Goal: Information Seeking & Learning: Learn about a topic

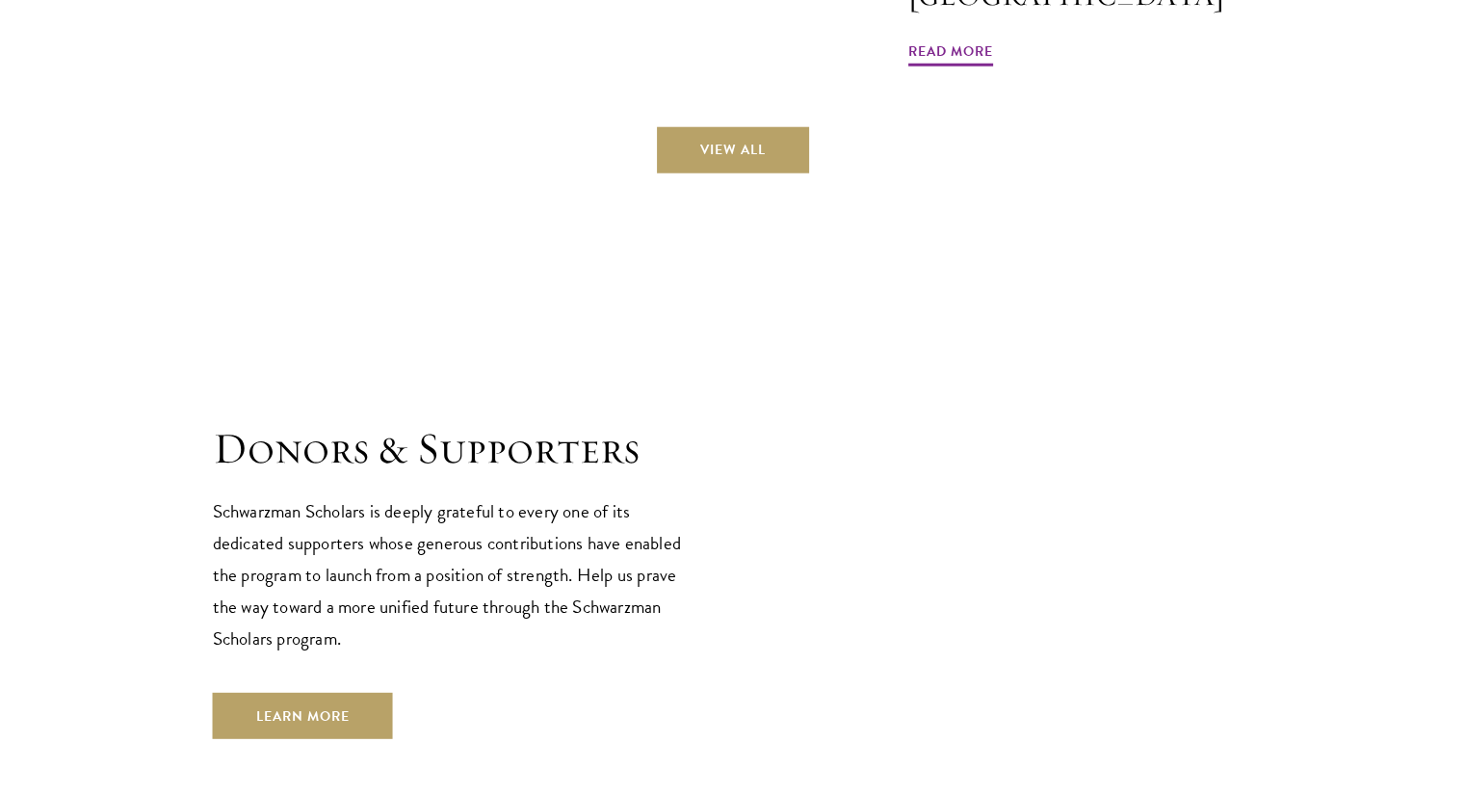
scroll to position [5807, 0]
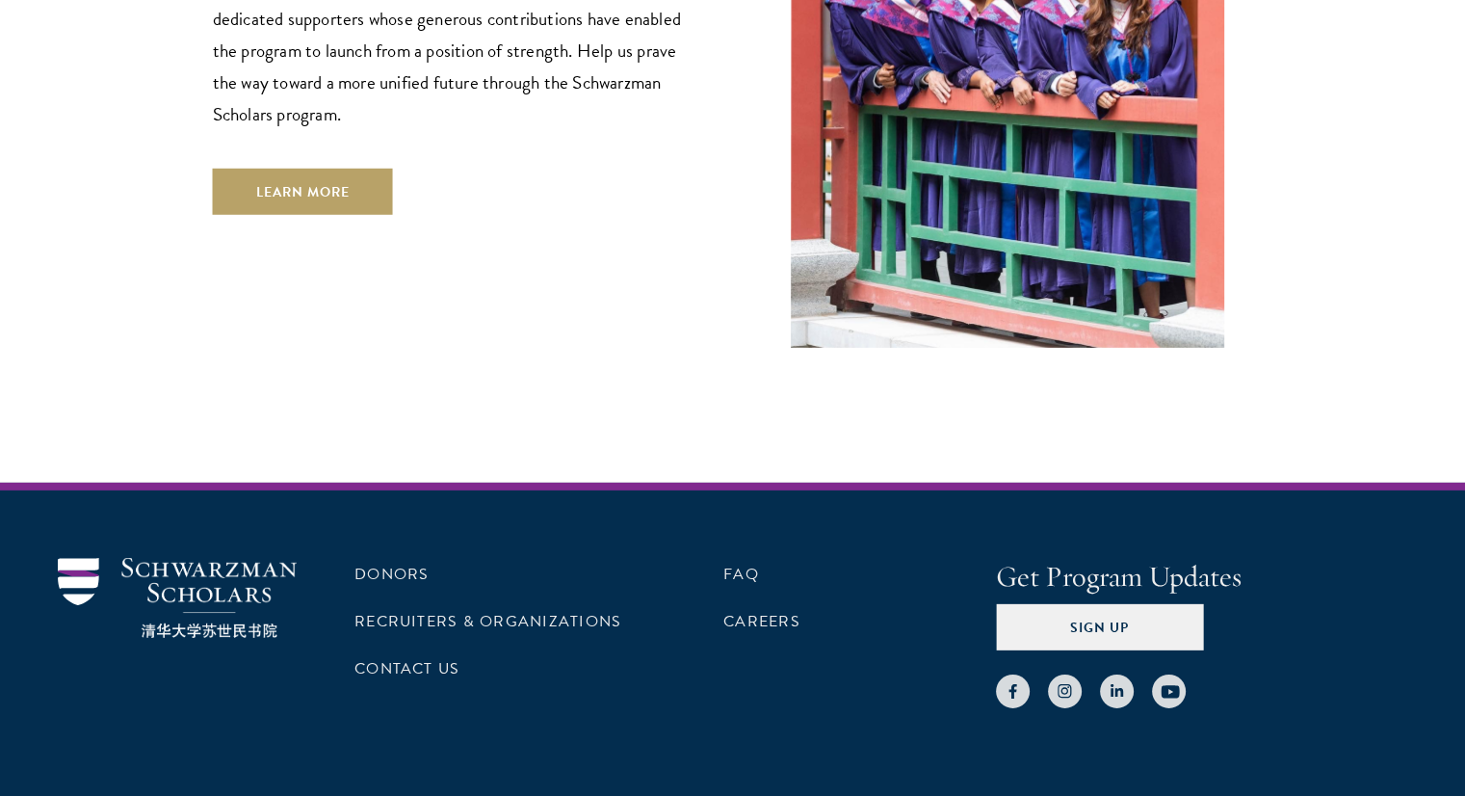
click at [408, 483] on div "Donors Recruiters & Organizations Contact Us FAQ Careers Get Program Updates Si…" at bounding box center [732, 678] width 1465 height 390
click at [404, 563] on link "Donors" at bounding box center [392, 574] width 74 height 23
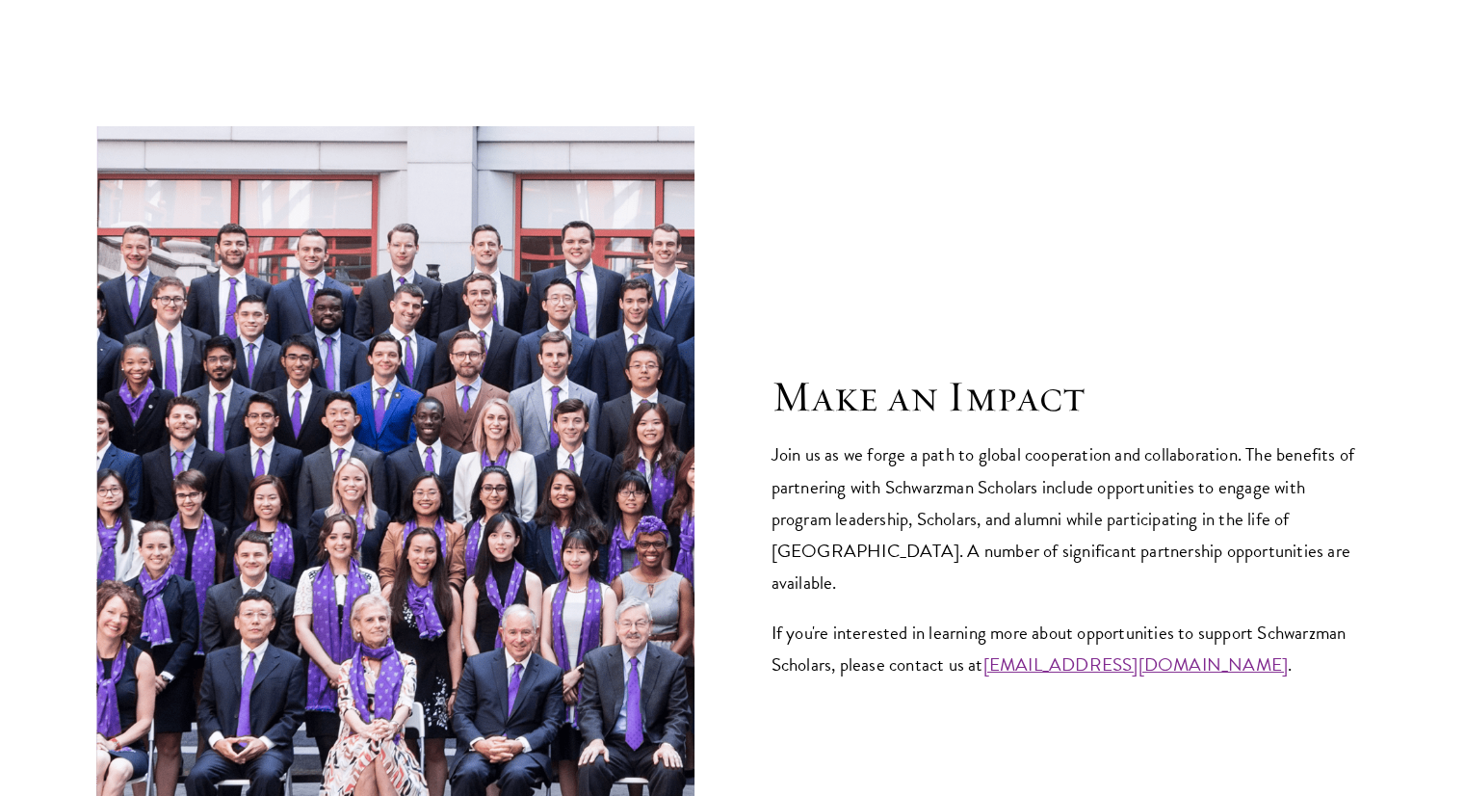
scroll to position [7162, 0]
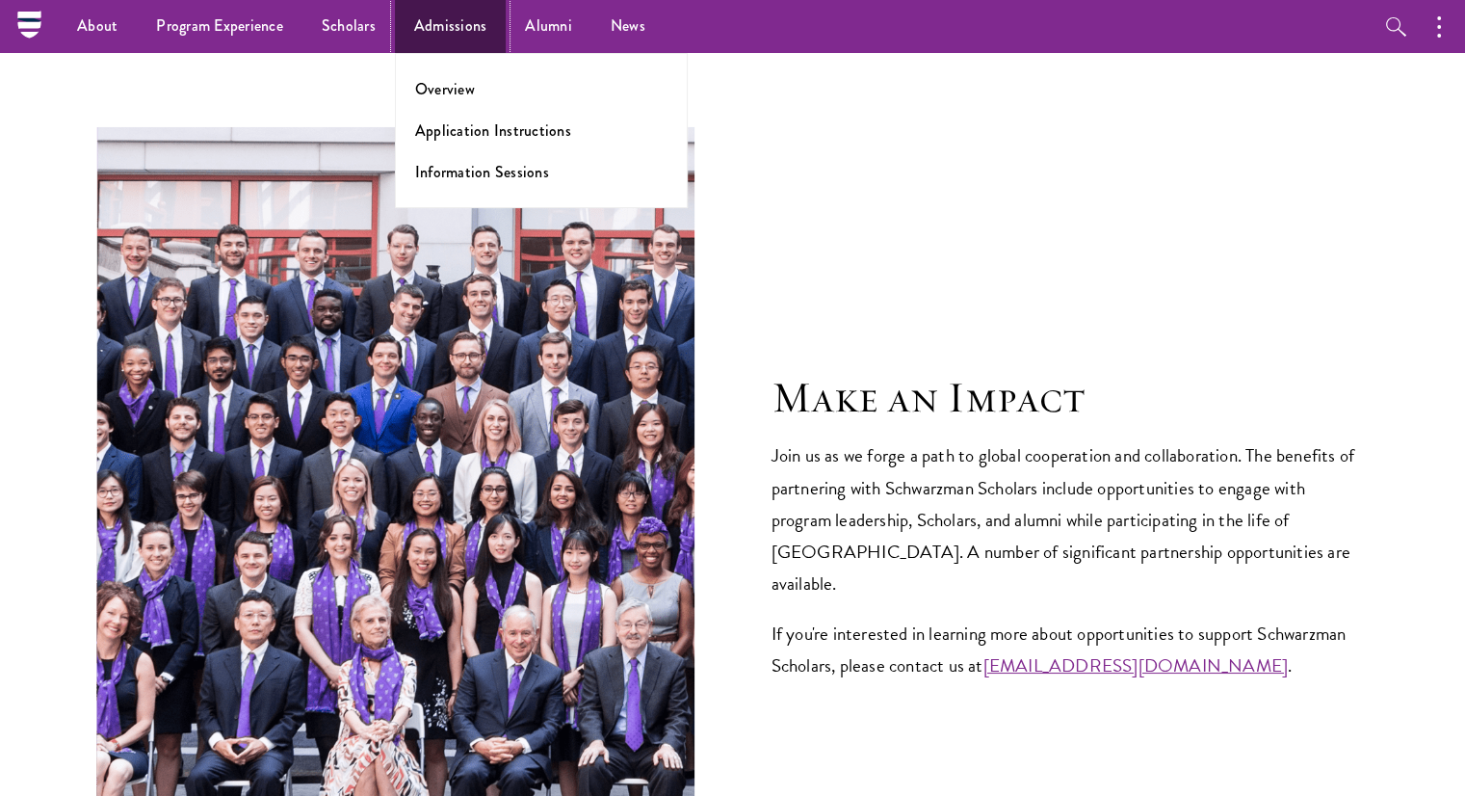
click at [461, 29] on link "Admissions" at bounding box center [451, 26] width 112 height 53
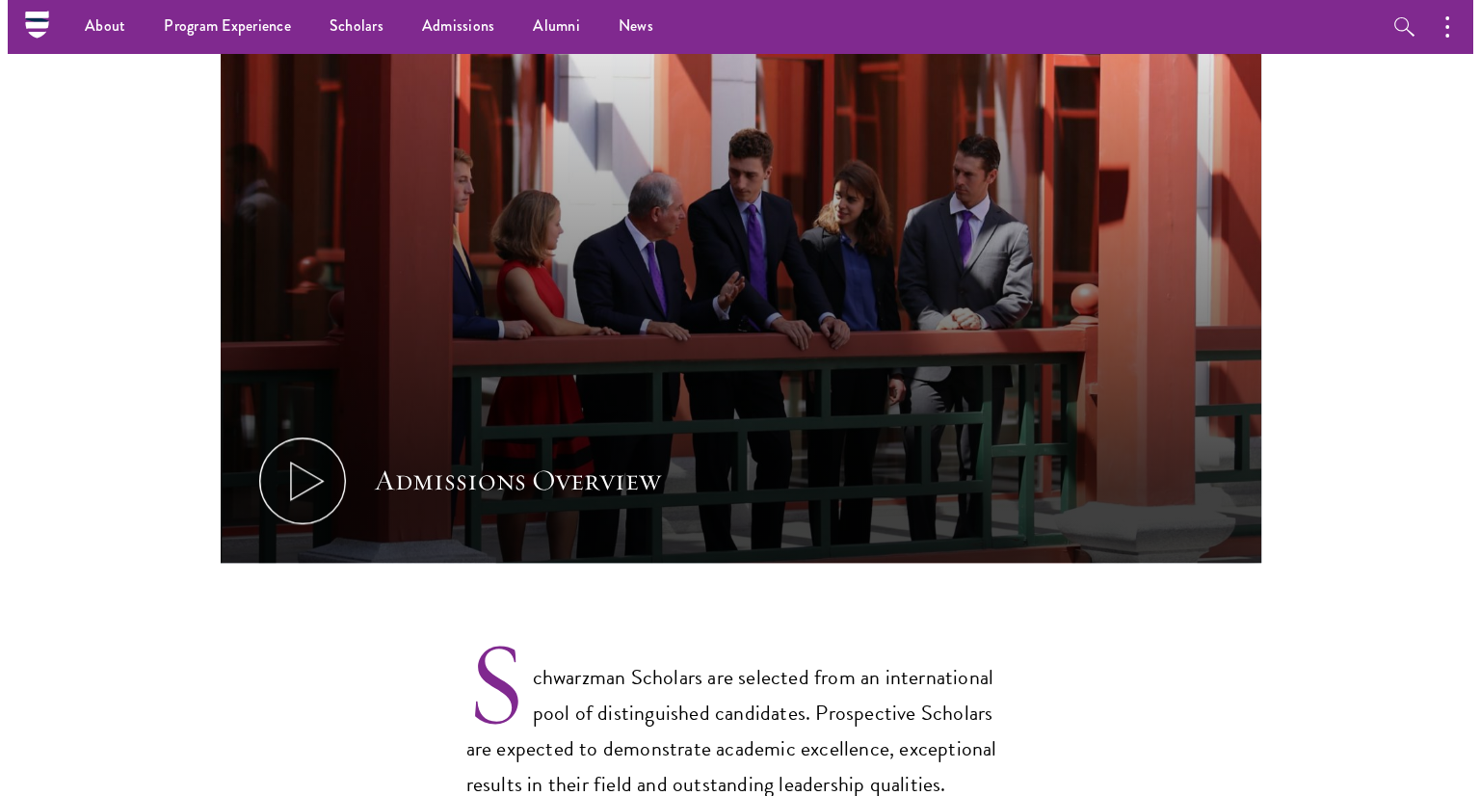
scroll to position [1015, 0]
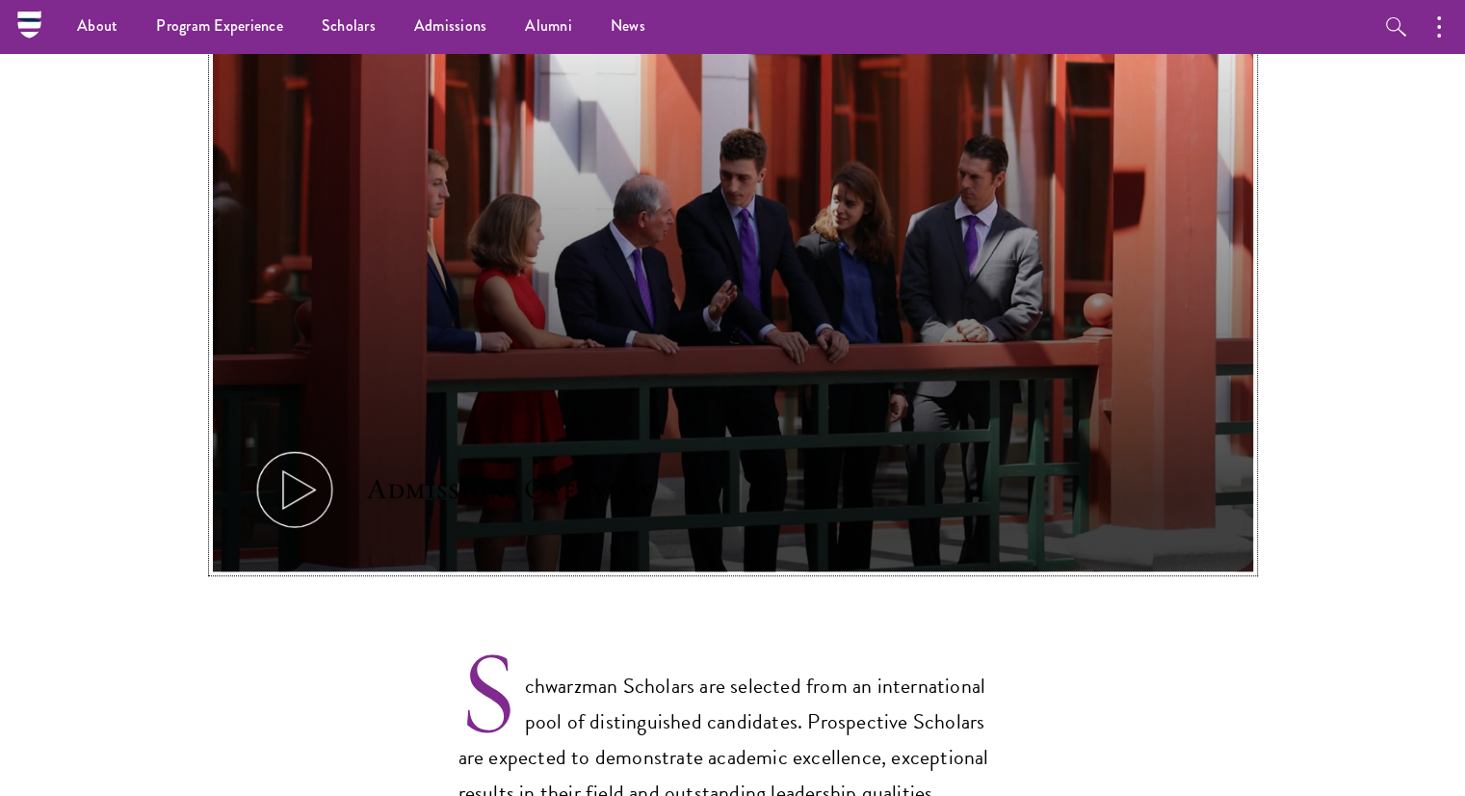
click at [271, 460] on icon at bounding box center [294, 489] width 87 height 87
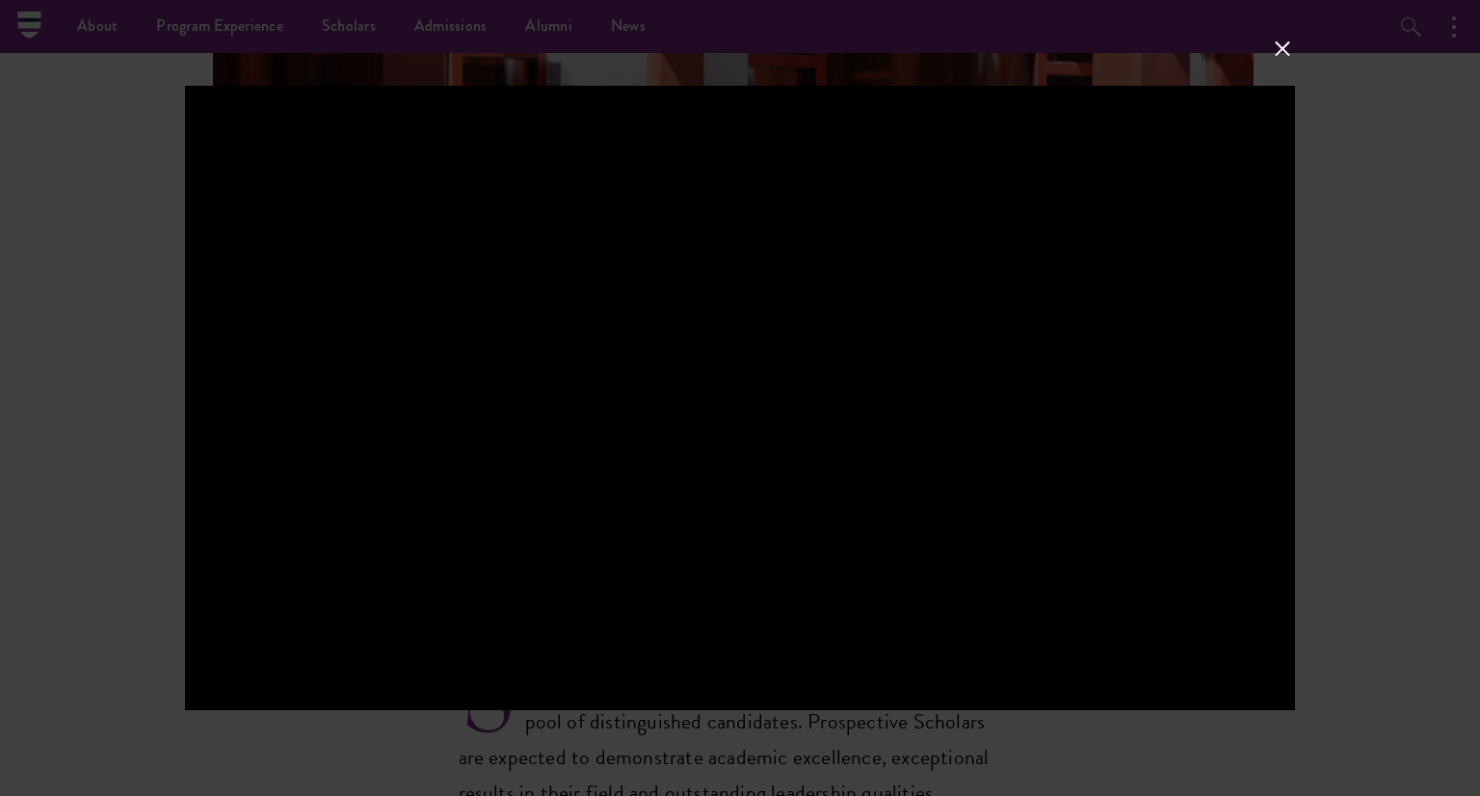
click at [1417, 281] on div at bounding box center [740, 398] width 1480 height 796
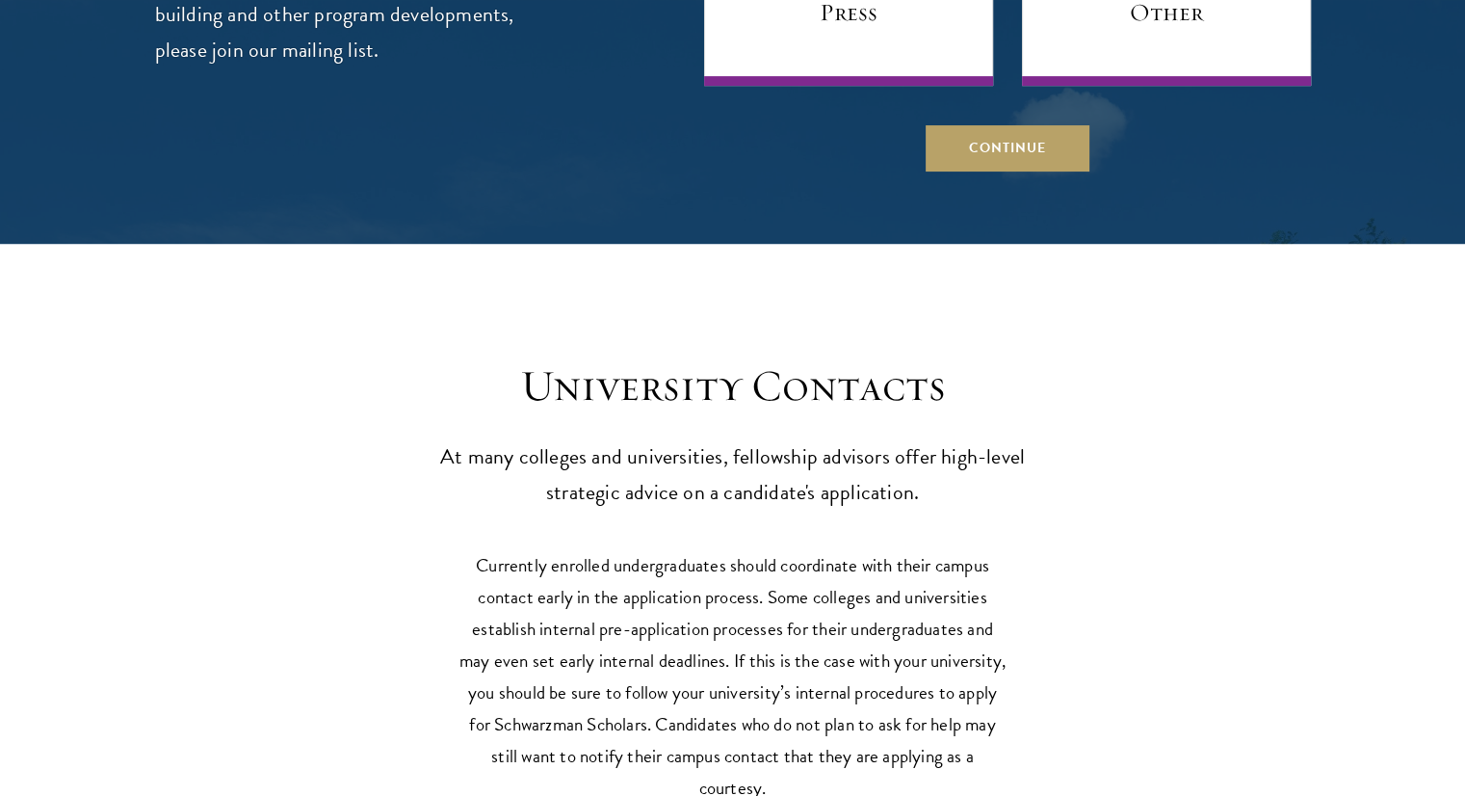
scroll to position [8018, 0]
